Goal: Transaction & Acquisition: Subscribe to service/newsletter

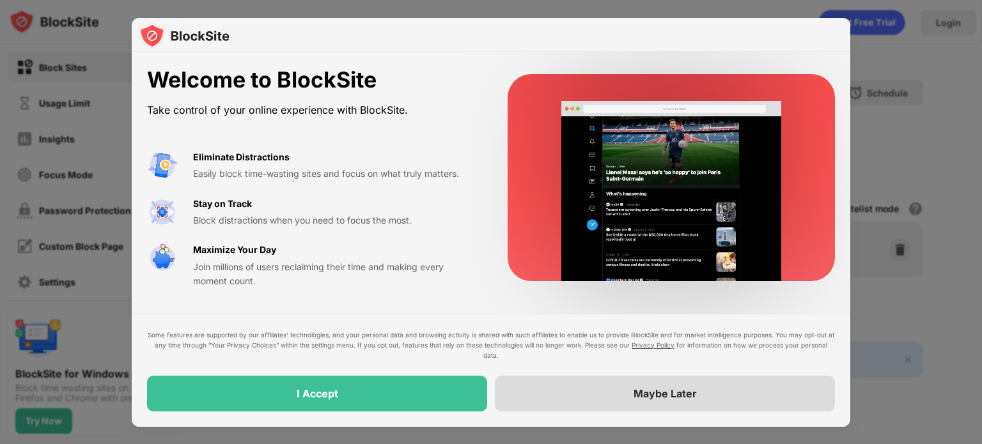
click at [644, 389] on div "Maybe Later" at bounding box center [664, 393] width 63 height 13
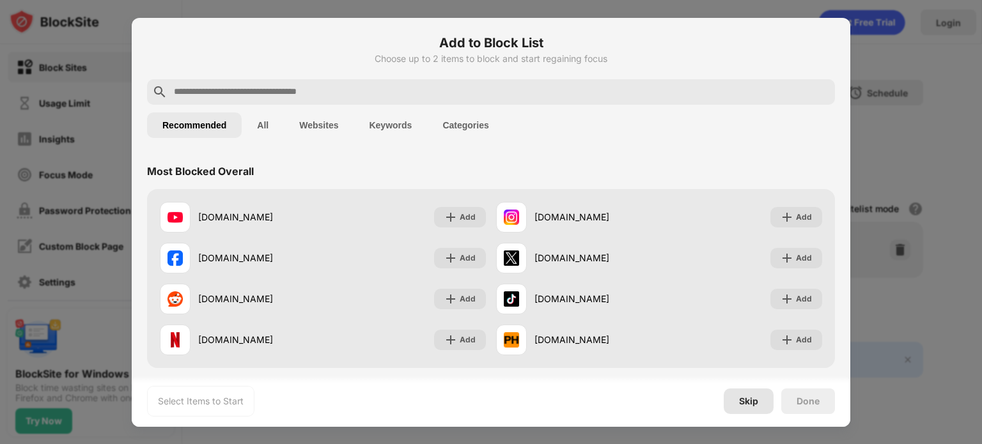
click at [744, 396] on div "Skip" at bounding box center [748, 401] width 19 height 10
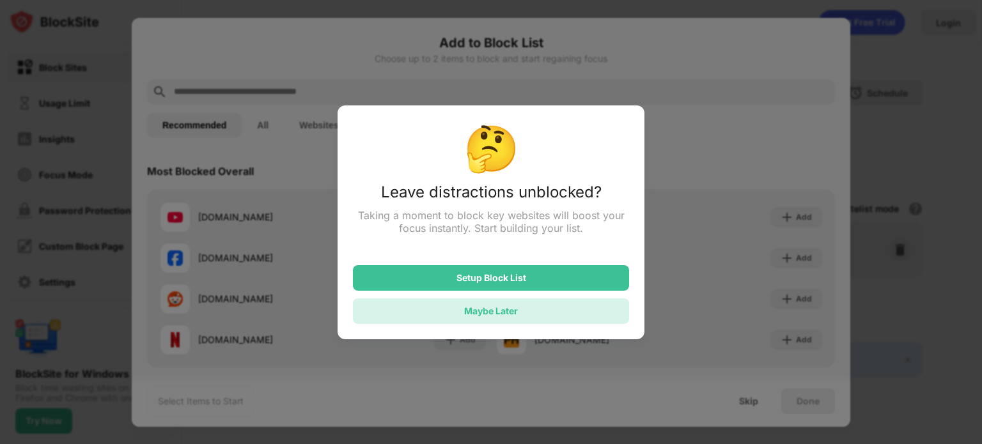
click at [488, 311] on div "Maybe Later" at bounding box center [491, 311] width 54 height 11
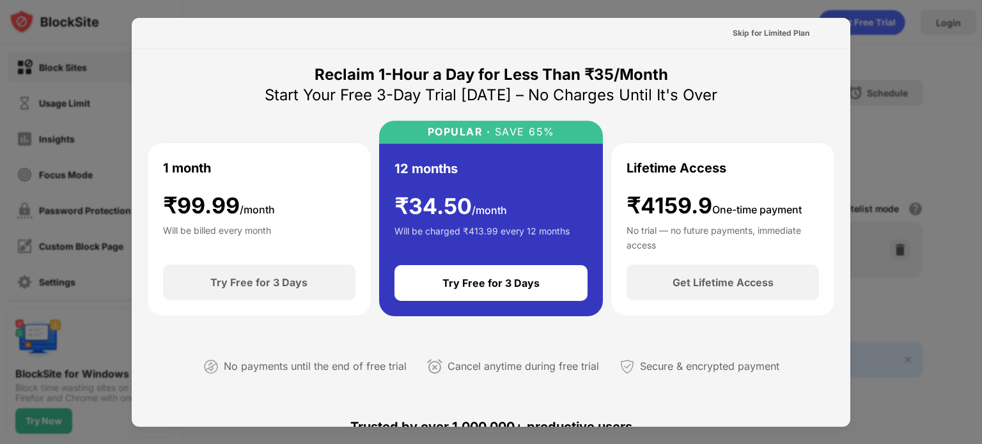
click at [559, 247] on div "Will be charged ₹413.99 every 12 months" at bounding box center [481, 237] width 175 height 26
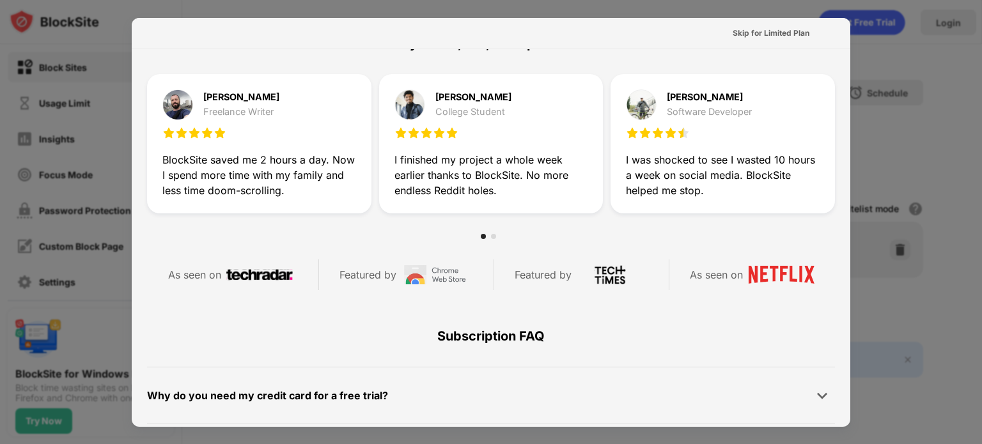
scroll to position [623, 0]
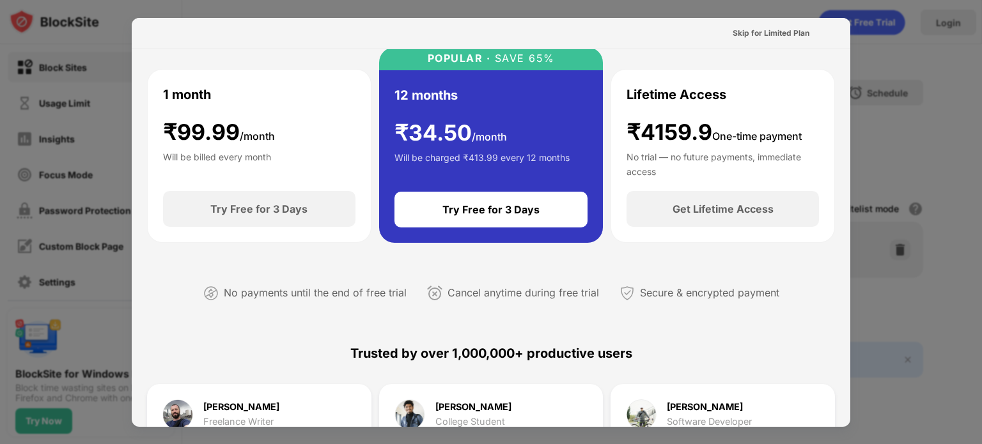
scroll to position [0, 0]
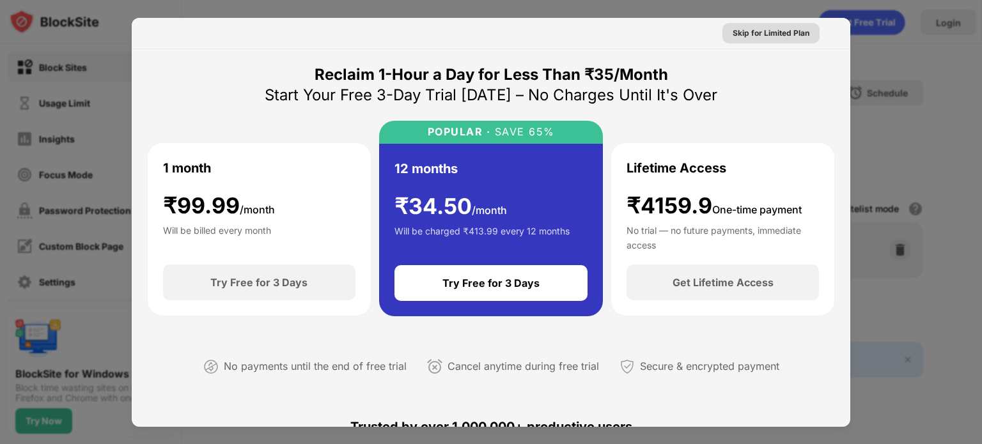
click at [754, 35] on div "Skip for Limited Plan" at bounding box center [770, 33] width 77 height 13
click at [754, 35] on div "Skip for Limited Plan" at bounding box center [491, 33] width 718 height 31
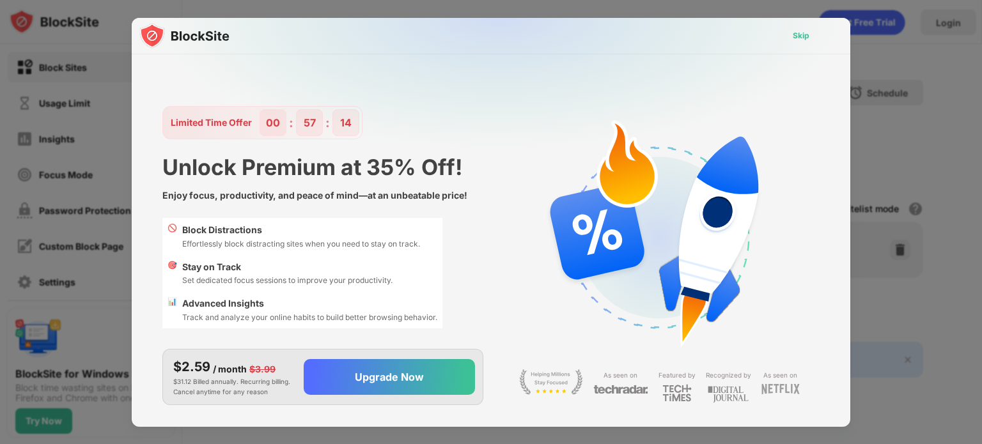
click at [801, 37] on div "Skip" at bounding box center [801, 35] width 17 height 13
